Goal: Task Accomplishment & Management: Manage account settings

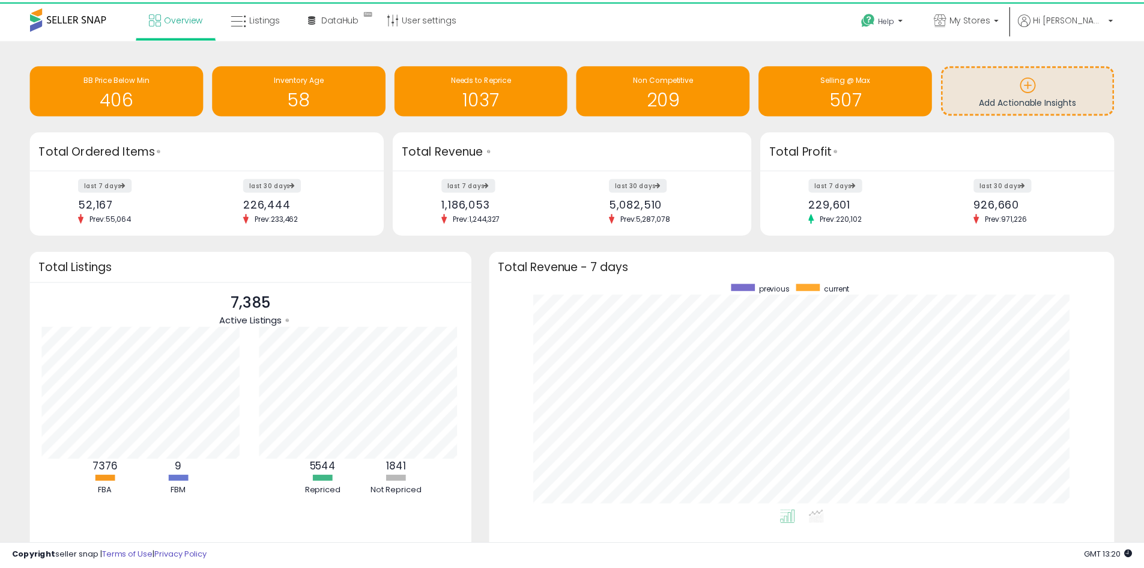
scroll to position [600482, 600108]
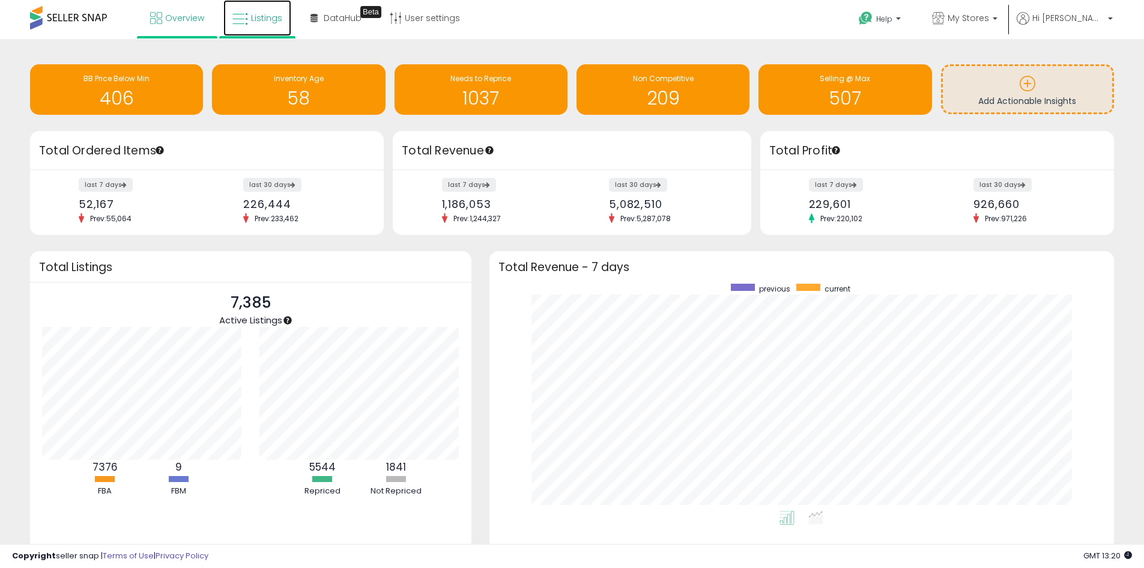
click at [270, 28] on link "Listings" at bounding box center [257, 18] width 68 height 36
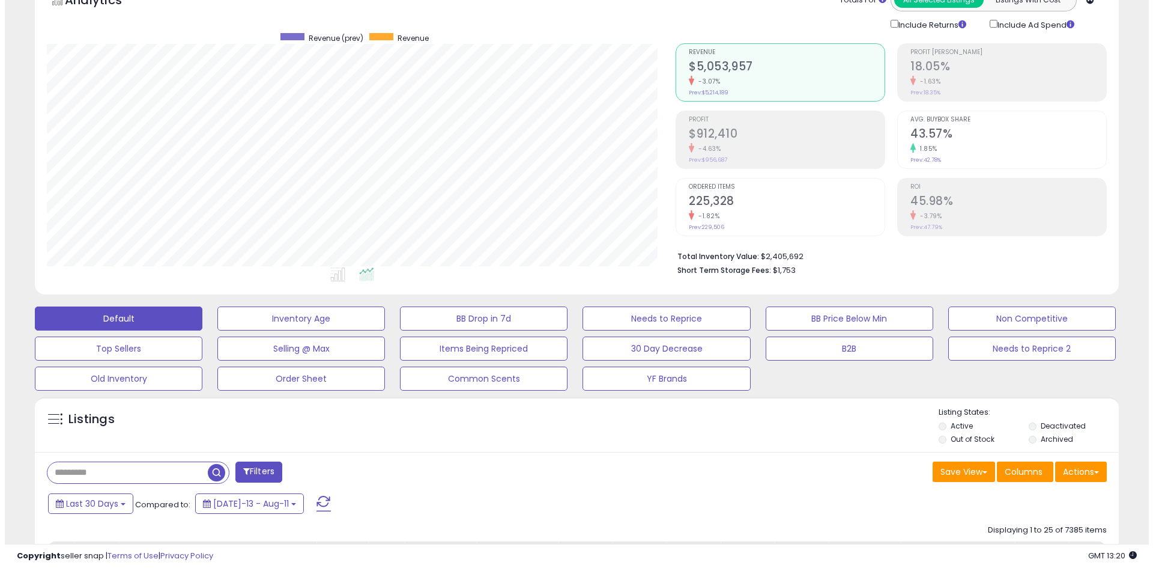
scroll to position [120, 0]
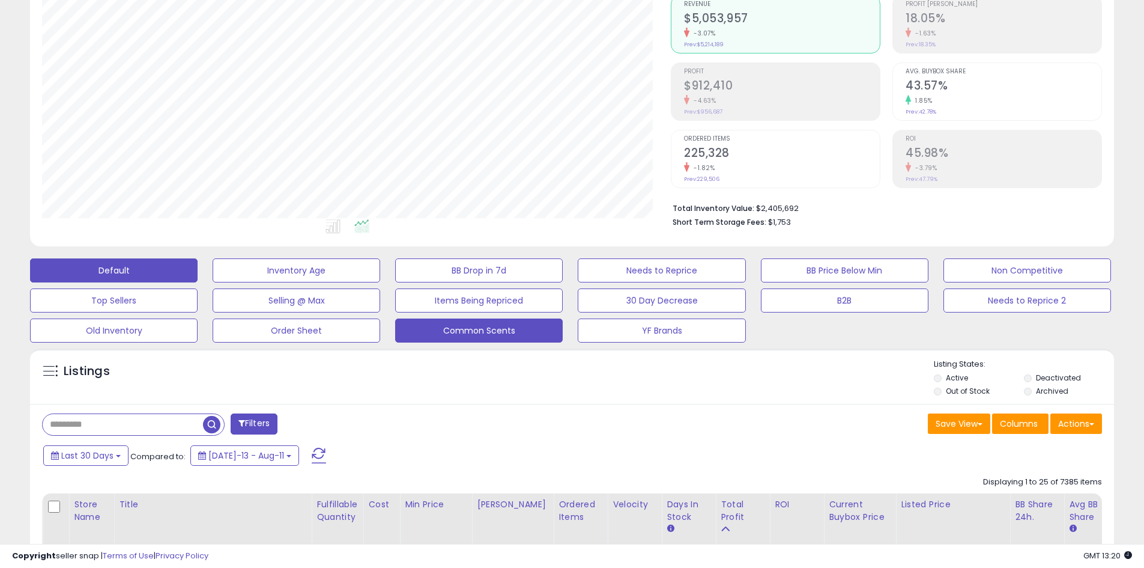
click at [520, 335] on button "Common Scents" at bounding box center [479, 330] width 168 height 24
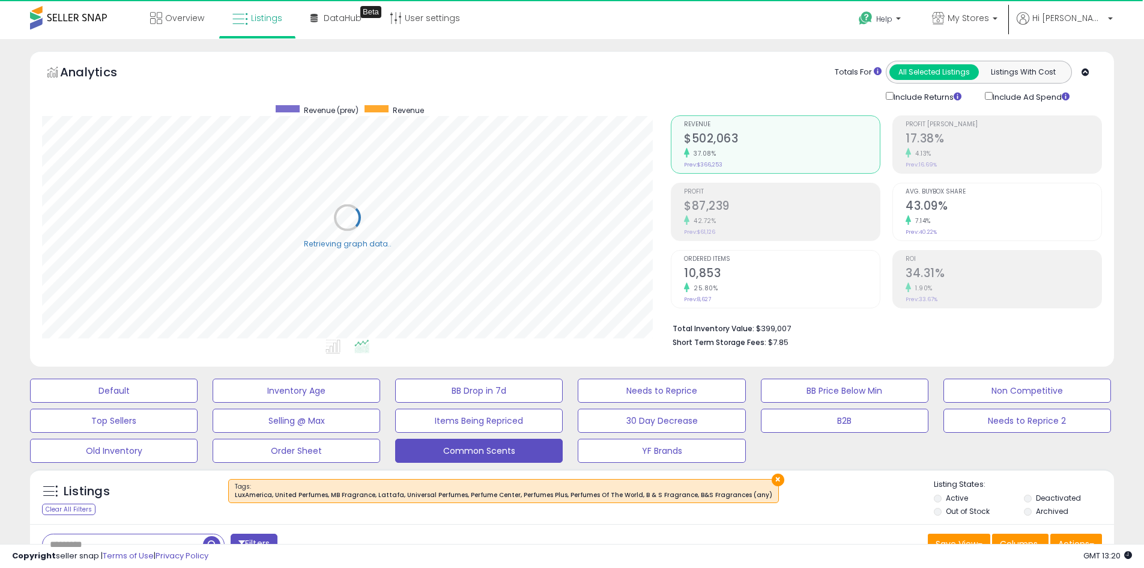
scroll to position [240, 0]
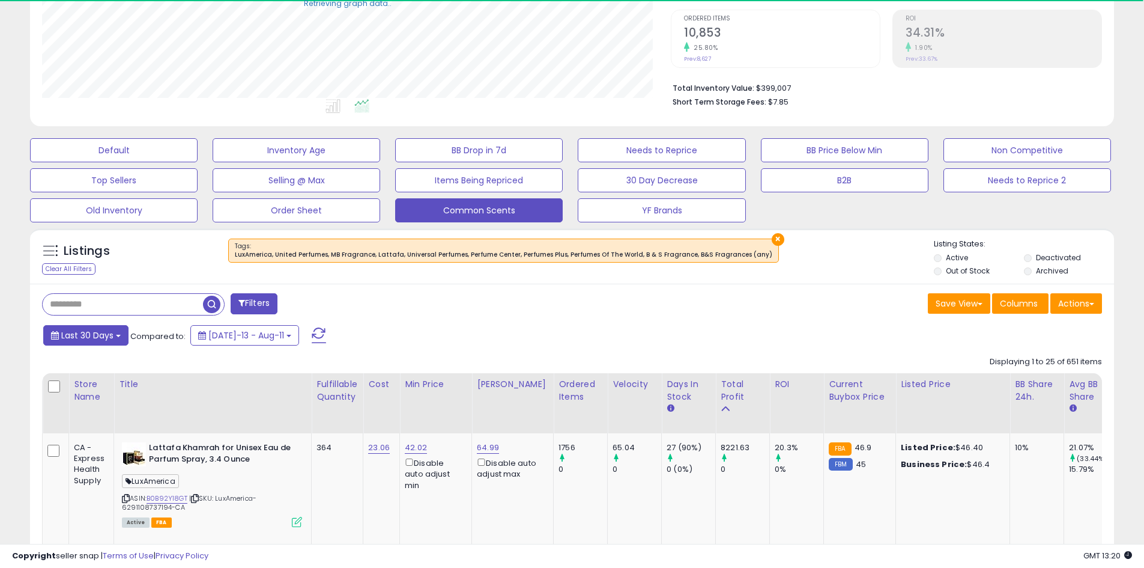
click at [61, 336] on span "Last 30 Days" at bounding box center [87, 335] width 52 height 12
type input "**********"
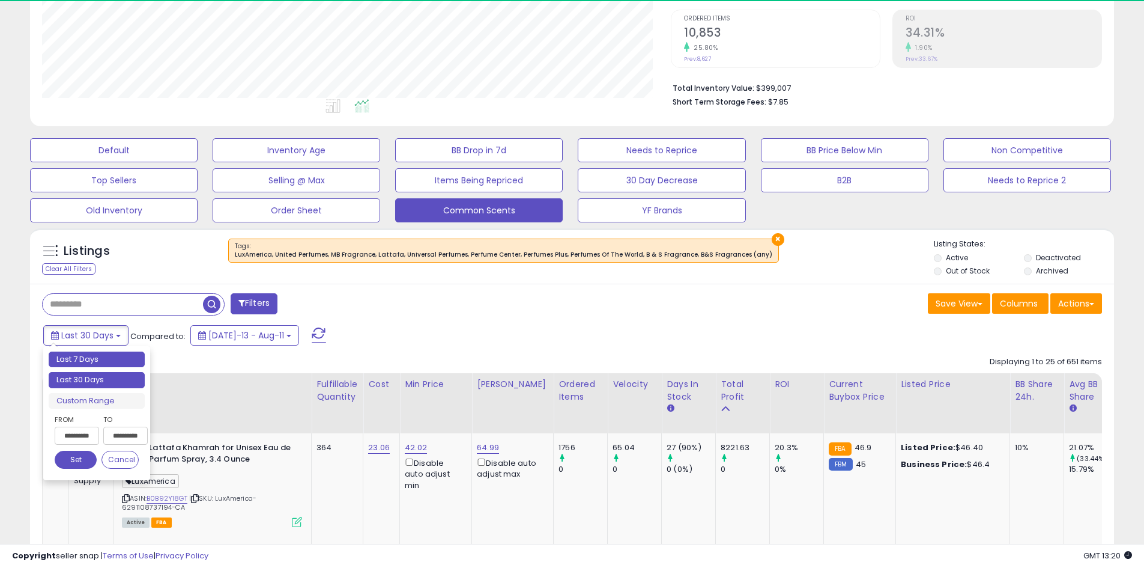
scroll to position [246, 629]
click at [75, 359] on li "Last 7 Days" at bounding box center [97, 359] width 96 height 16
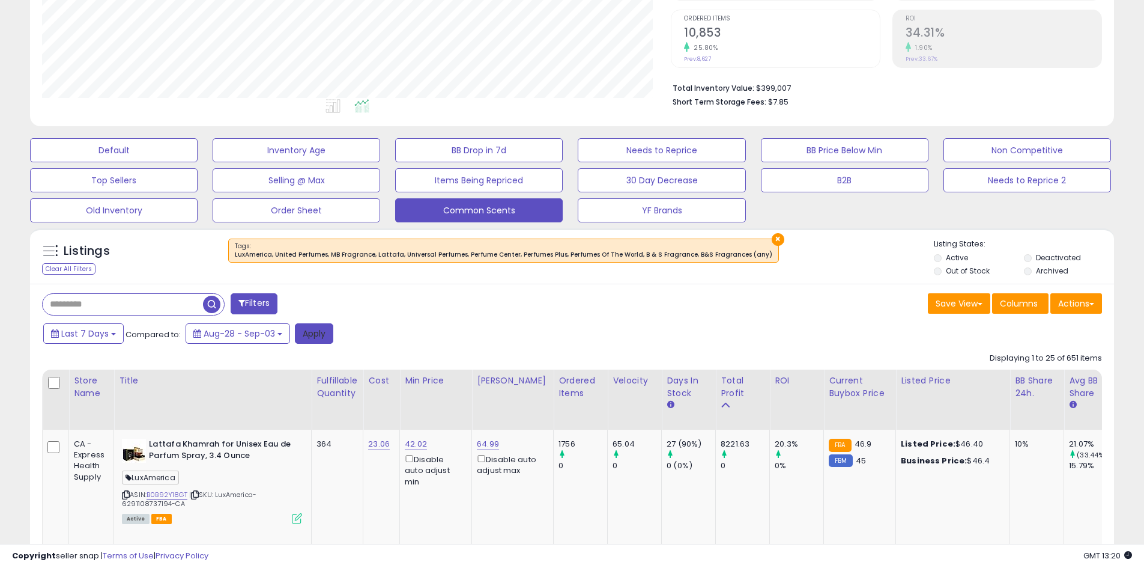
click at [309, 335] on button "Apply" at bounding box center [314, 333] width 38 height 20
